Goal: Information Seeking & Learning: Learn about a topic

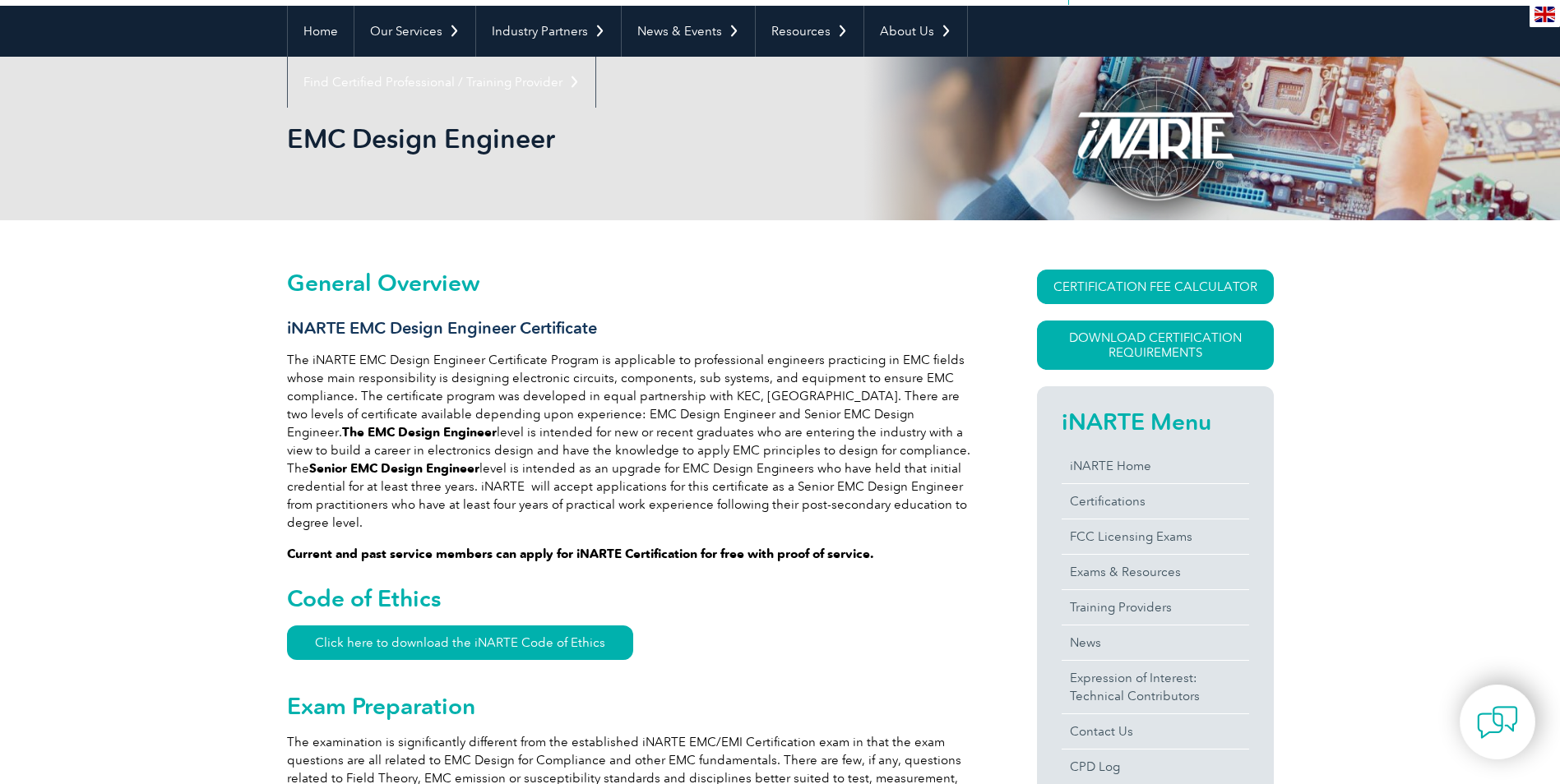
scroll to position [247, 0]
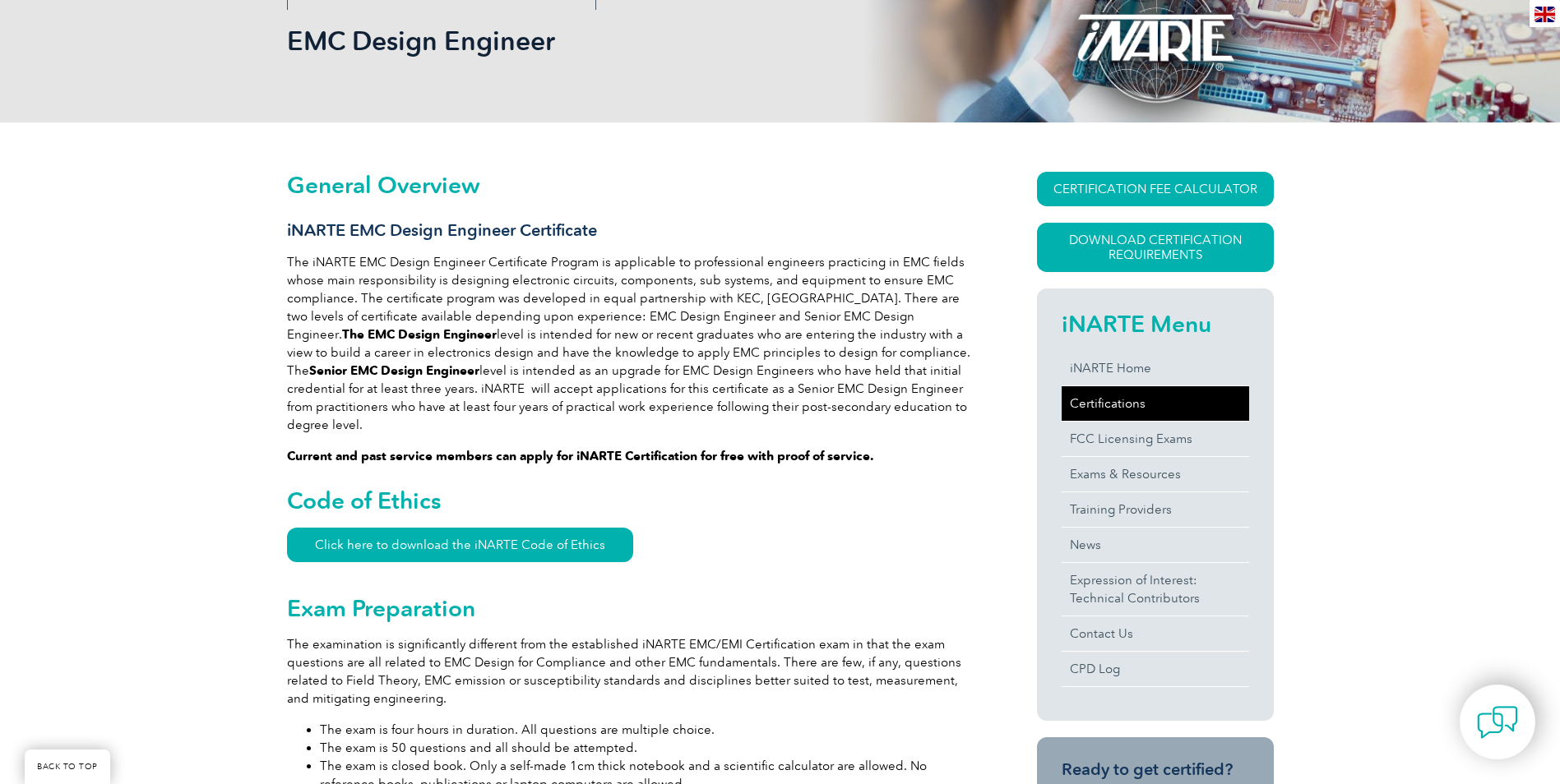
click at [1117, 408] on link "Certifications" at bounding box center [1156, 403] width 188 height 35
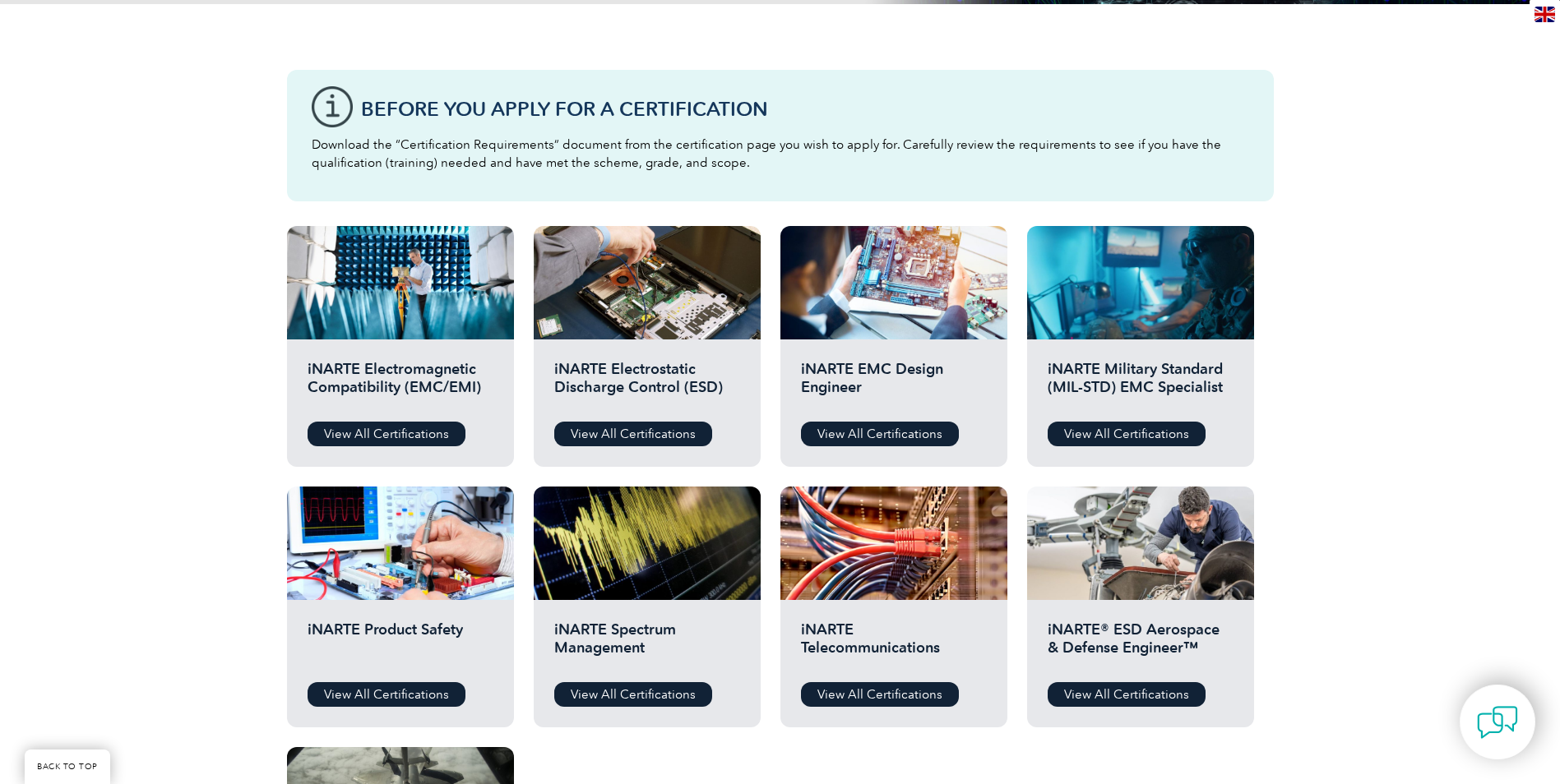
scroll to position [411, 0]
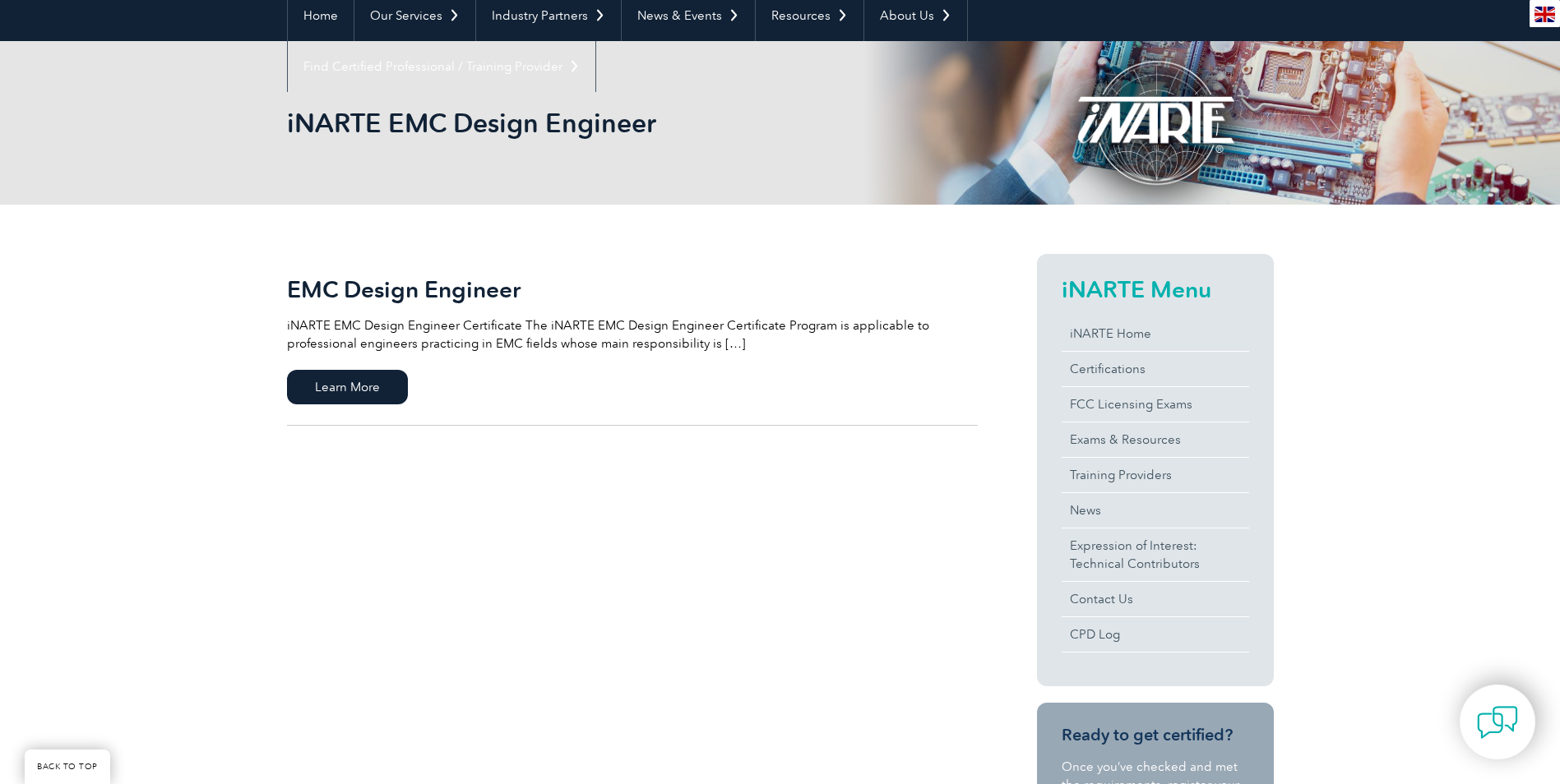
scroll to position [247, 0]
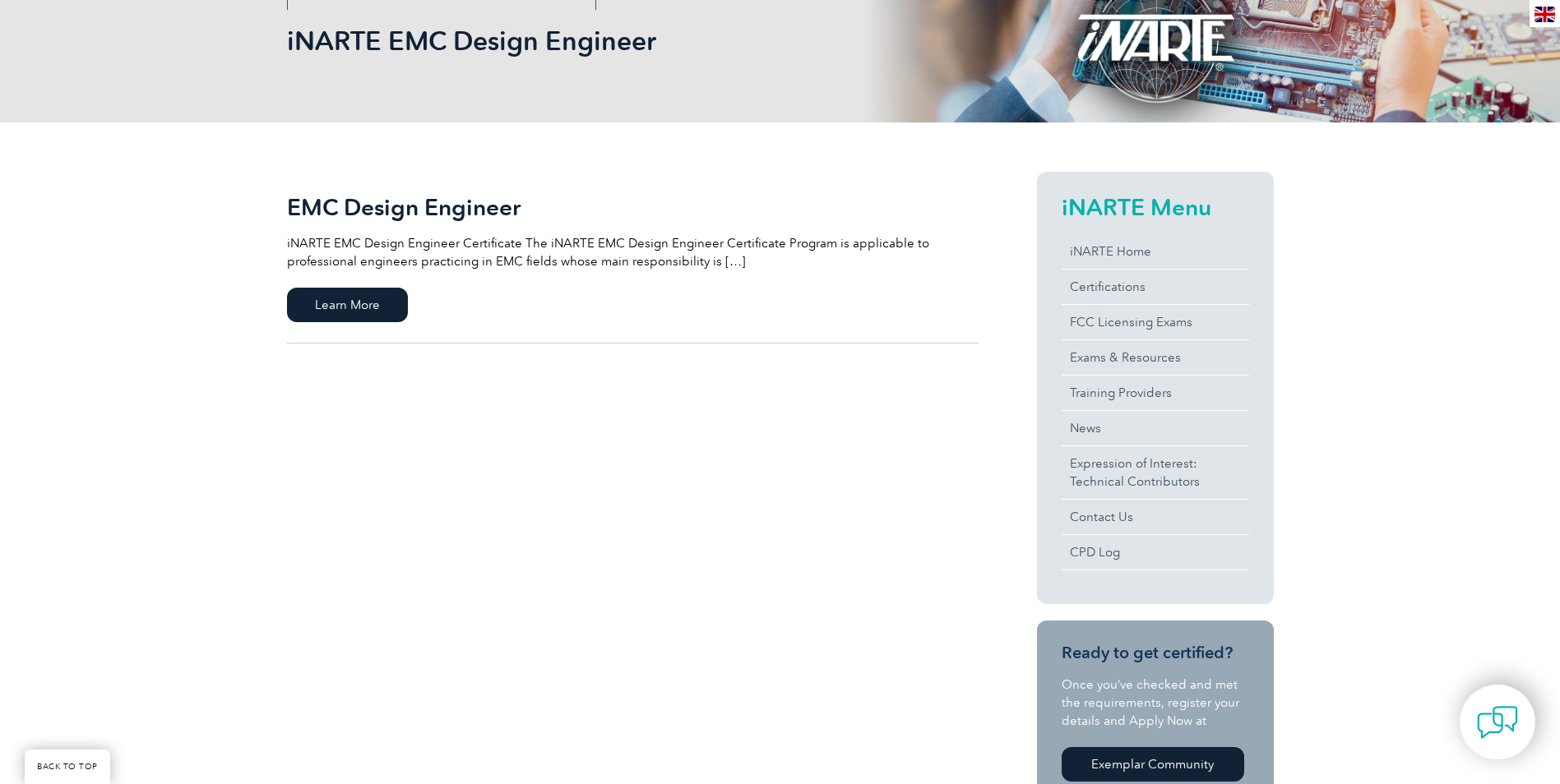
click at [721, 261] on p "iNARTE EMC Design Engineer Certificate The iNARTE EMC Design Engineer Certifica…" at bounding box center [632, 252] width 690 height 36
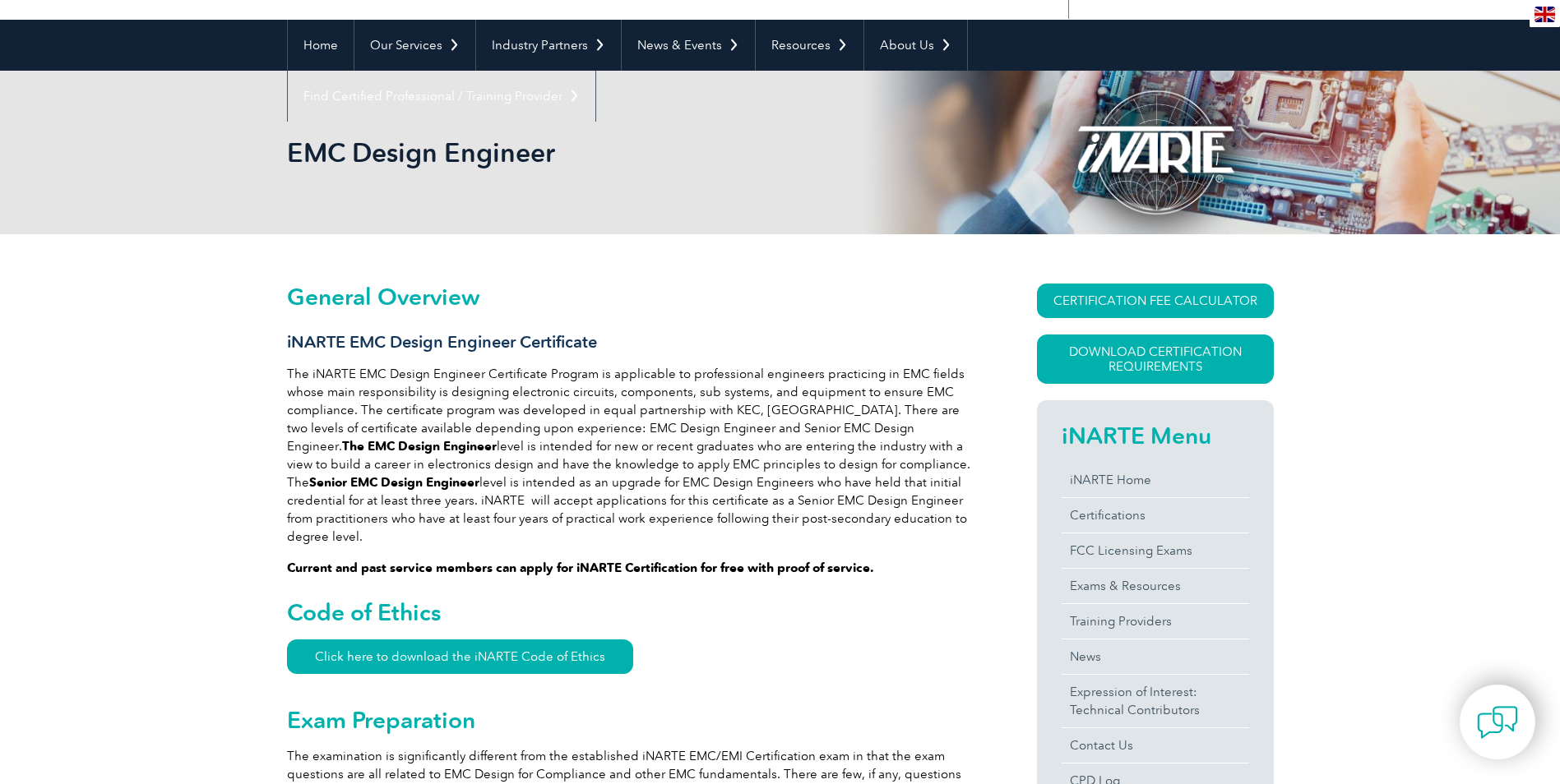
scroll to position [164, 0]
